Goal: Task Accomplishment & Management: Manage account settings

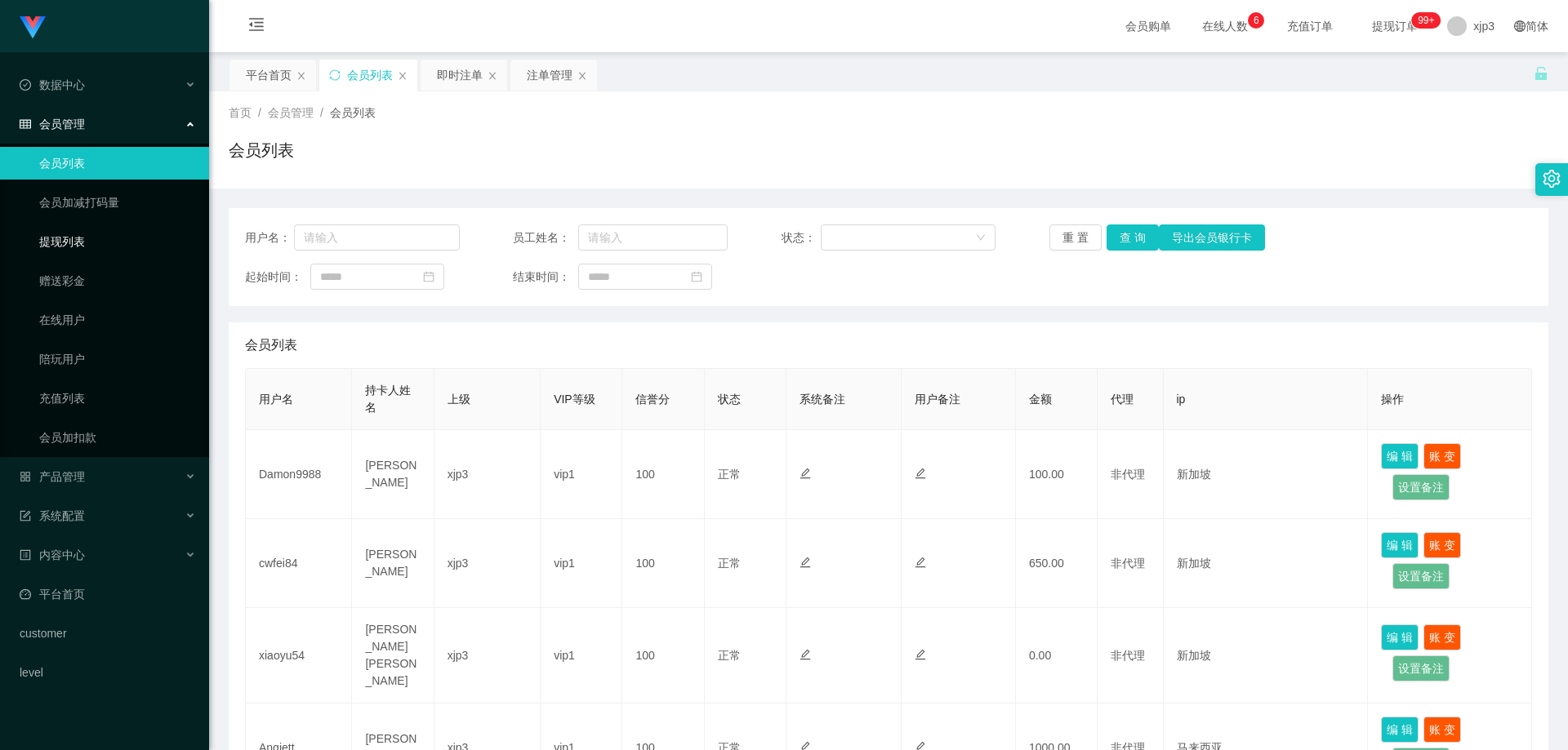
click at [81, 239] on link "提现列表" at bounding box center [118, 242] width 157 height 33
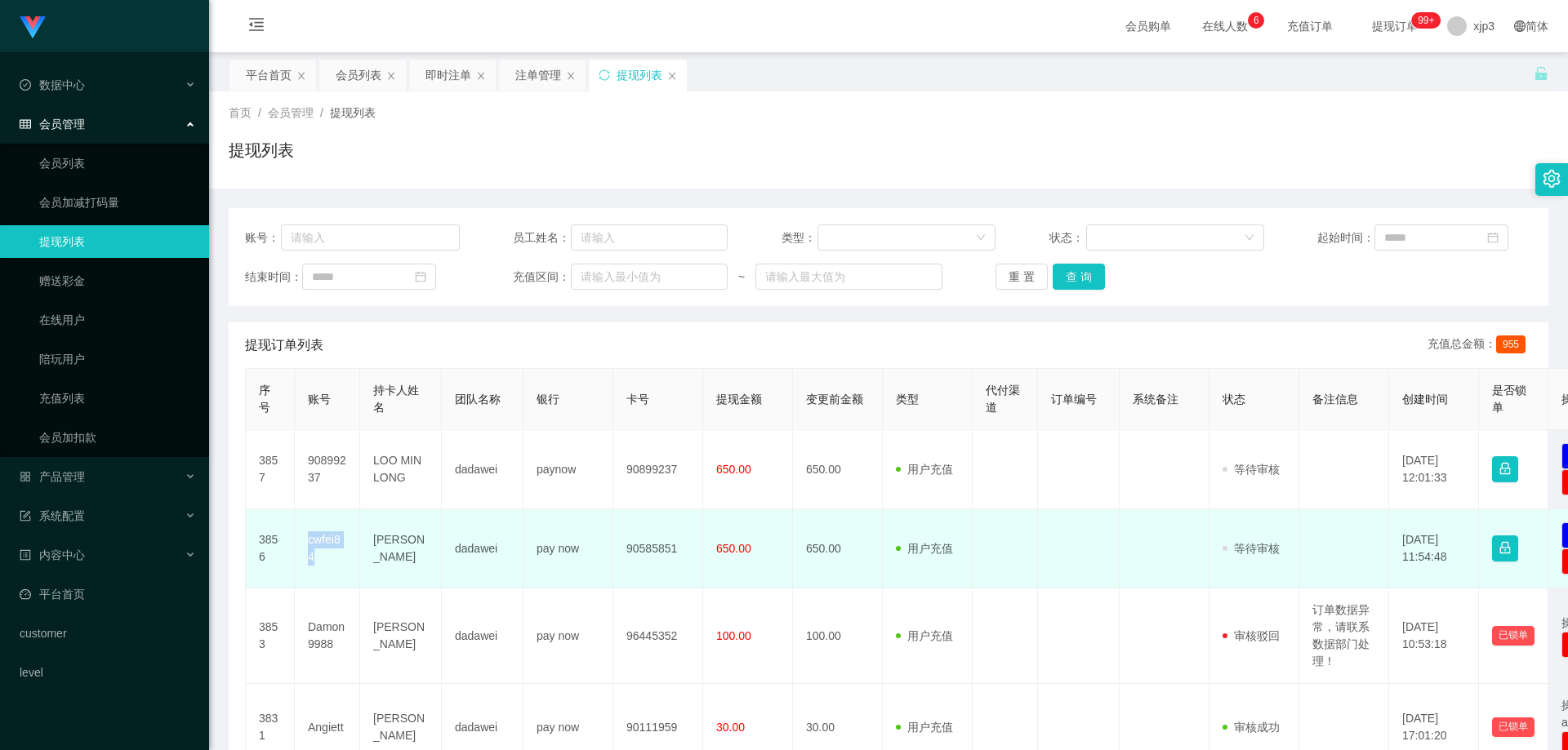
drag, startPoint x: 347, startPoint y: 555, endPoint x: 303, endPoint y: 554, distance: 44.0
click at [303, 554] on td "cwfei84" at bounding box center [327, 549] width 65 height 79
copy td "cwfei84"
